Goal: Navigation & Orientation: Find specific page/section

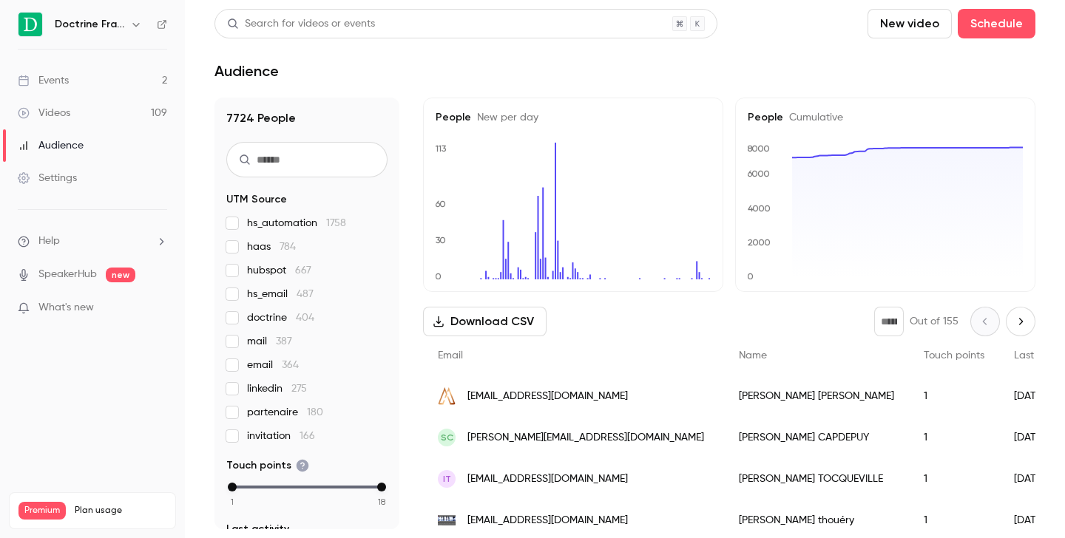
click at [138, 21] on icon "button" at bounding box center [136, 24] width 12 height 12
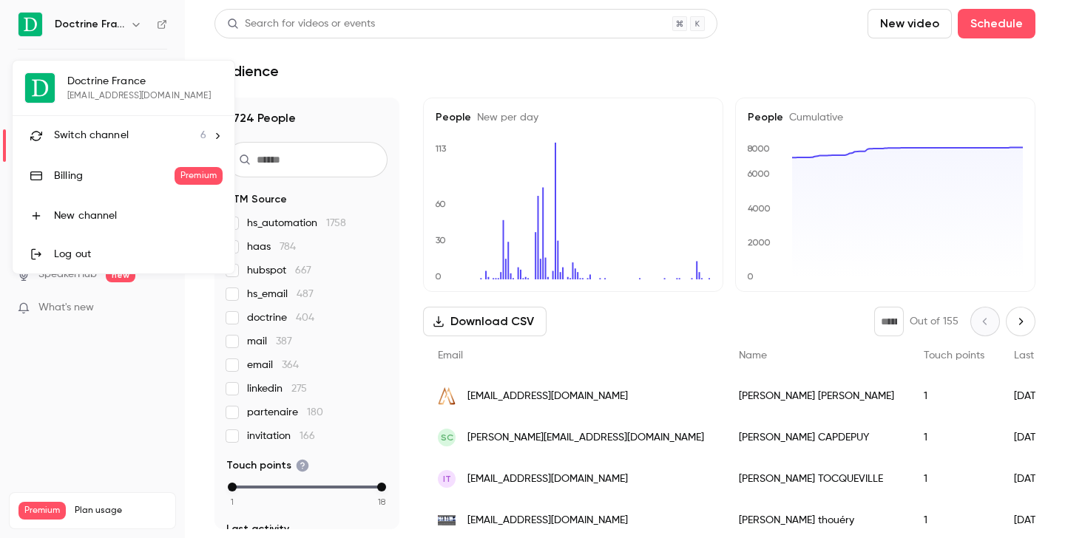
click at [126, 143] on li "Switch channel 6" at bounding box center [124, 135] width 222 height 39
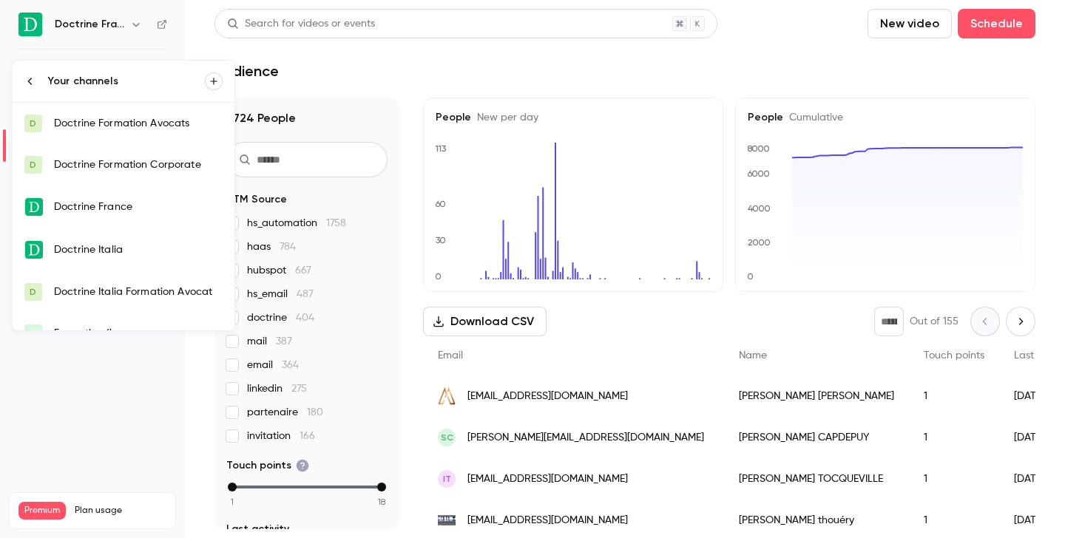
click at [135, 120] on div "Doctrine Formation Avocats" at bounding box center [138, 123] width 169 height 15
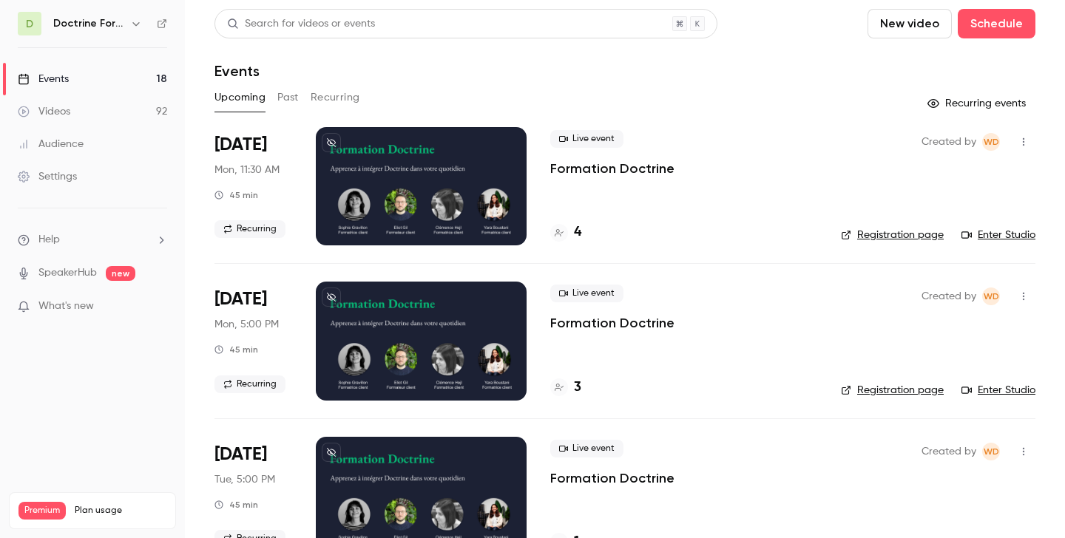
scroll to position [62, 0]
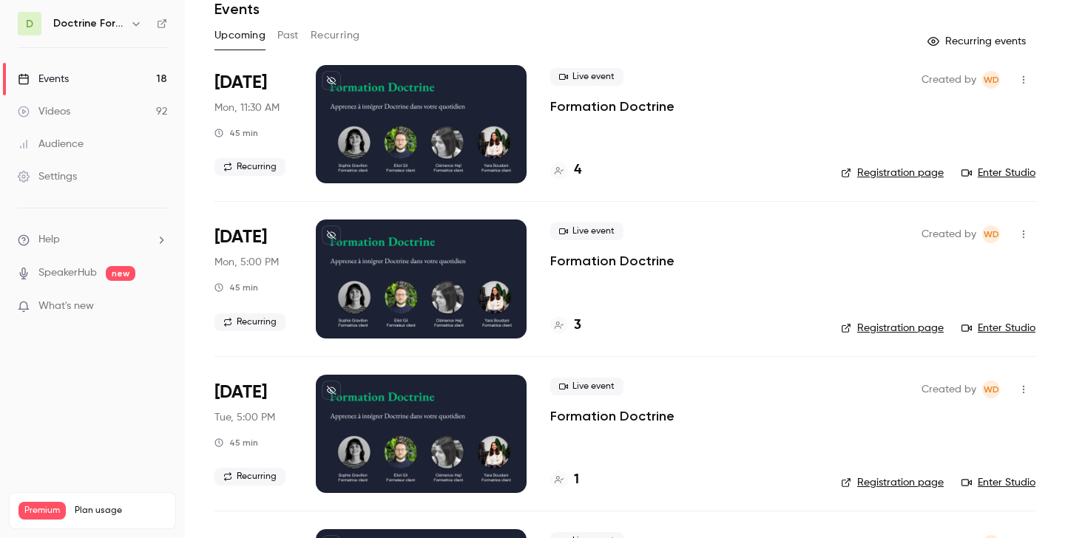
click at [138, 24] on icon "button" at bounding box center [135, 24] width 7 height 4
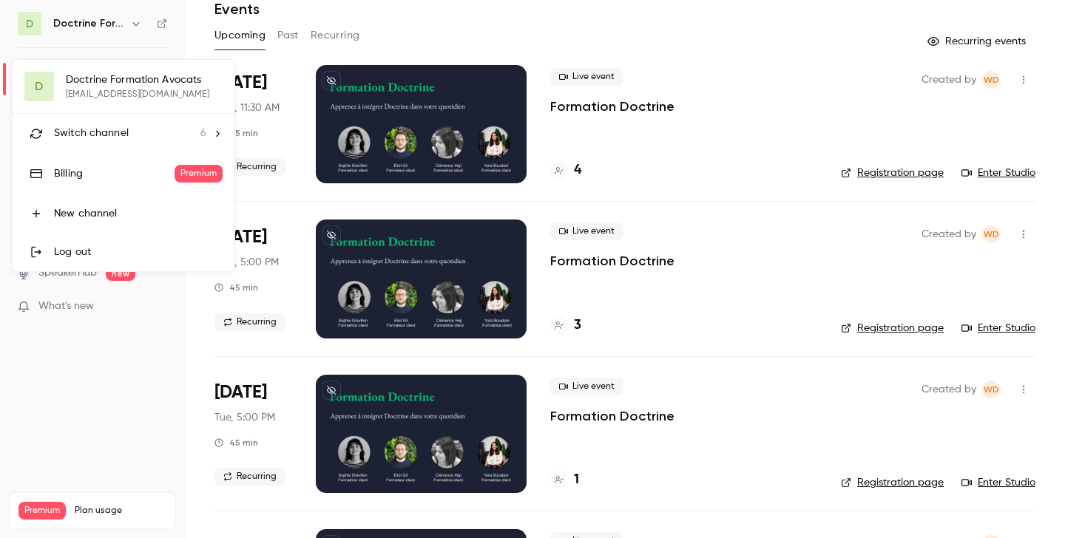
click at [126, 130] on span "Switch channel" at bounding box center [91, 134] width 75 height 16
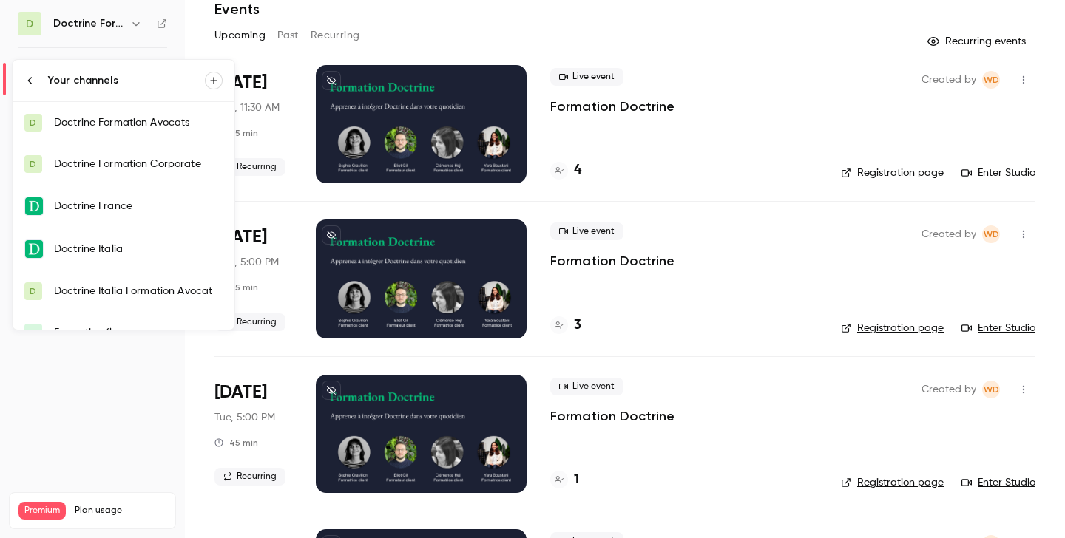
click at [133, 125] on div "Doctrine Formation Avocats" at bounding box center [138, 122] width 169 height 15
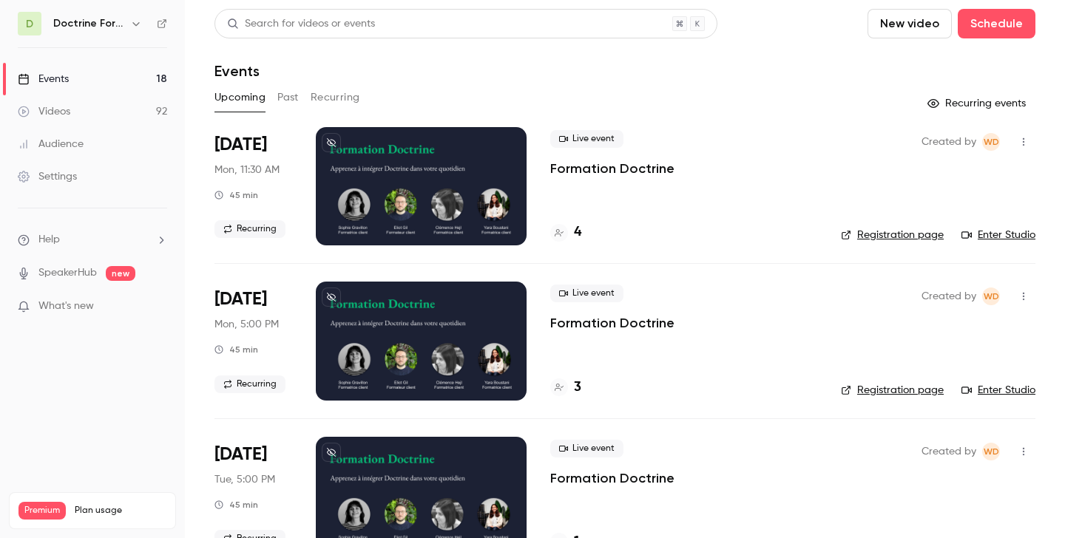
click at [143, 20] on button "button" at bounding box center [136, 24] width 18 height 18
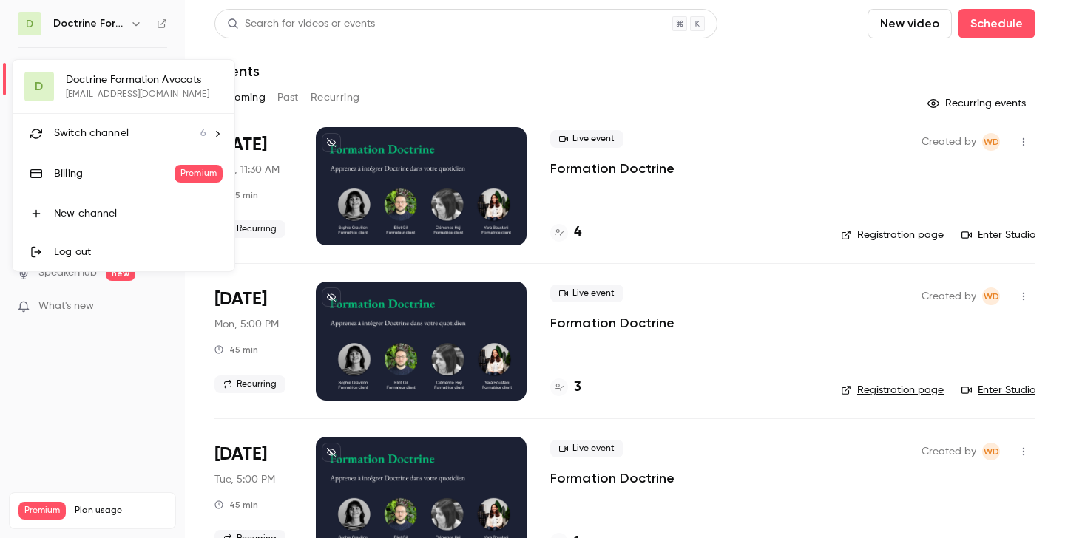
click at [118, 143] on li "Switch channel 6" at bounding box center [124, 133] width 222 height 39
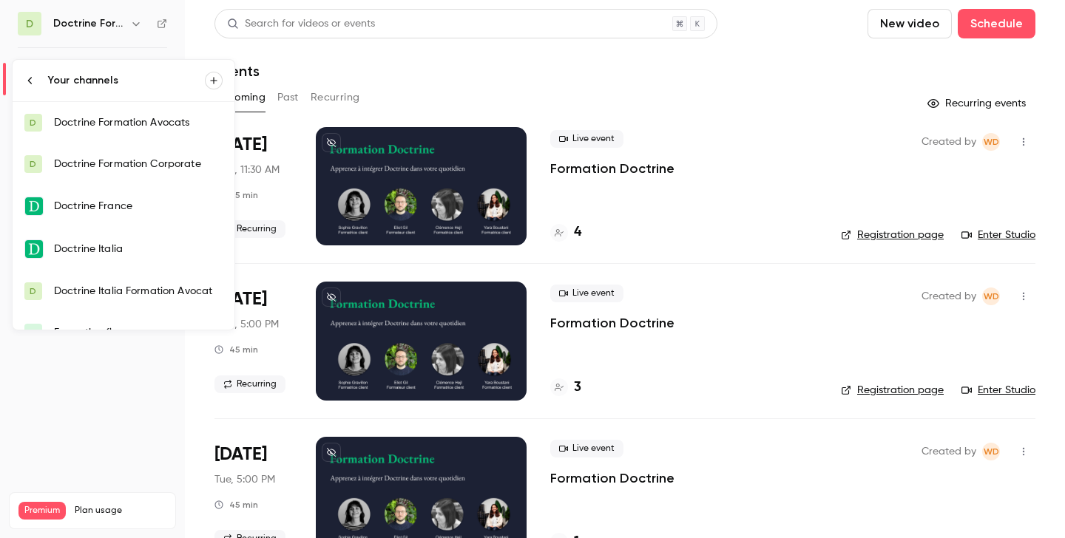
click at [118, 171] on div "Doctrine Formation Corporate" at bounding box center [138, 164] width 169 height 15
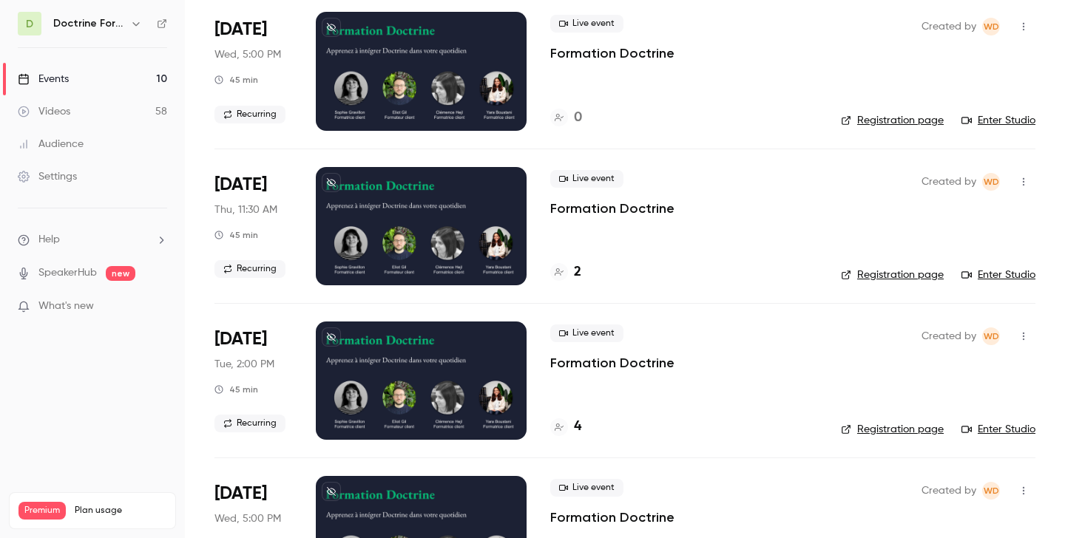
scroll to position [271, 0]
